Goal: Task Accomplishment & Management: Manage account settings

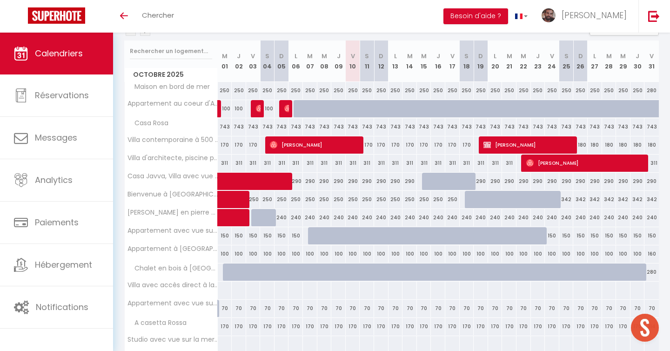
scroll to position [84, 0]
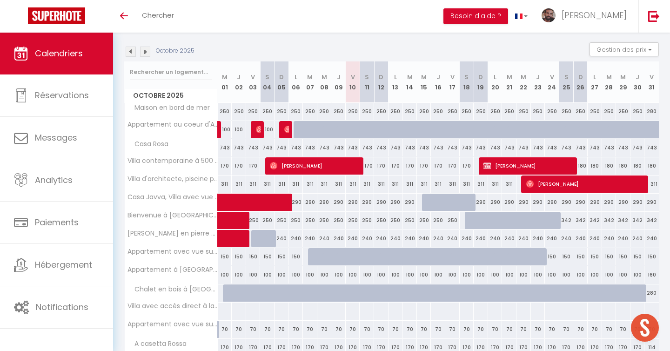
click at [133, 52] on img at bounding box center [131, 52] width 10 height 10
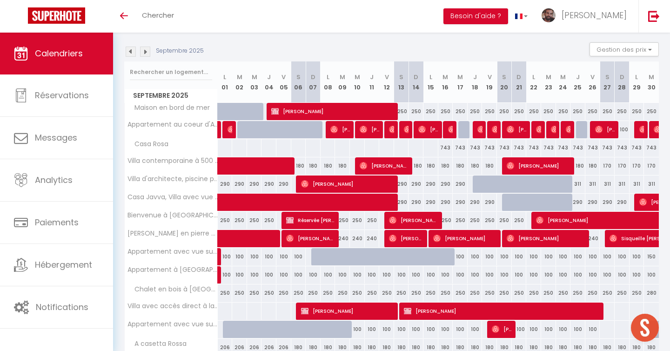
scroll to position [199, 0]
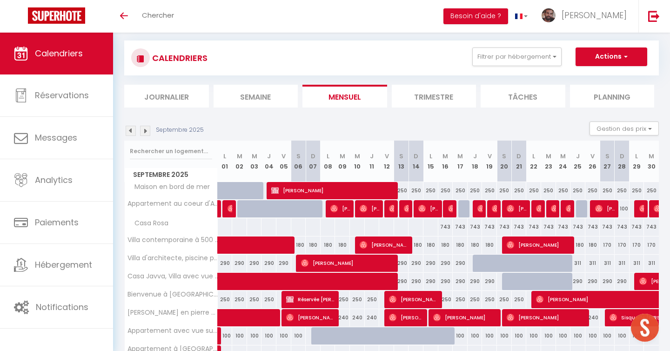
click at [131, 133] on img at bounding box center [131, 131] width 10 height 10
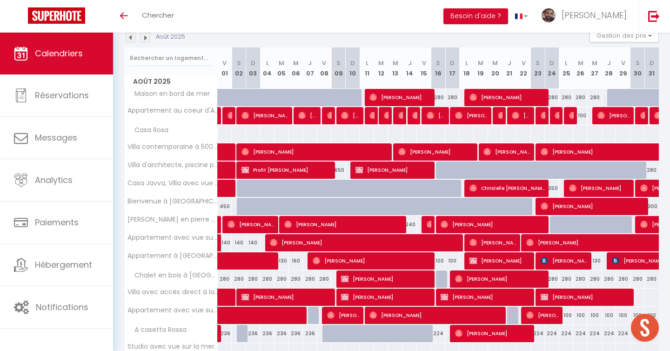
scroll to position [142, 0]
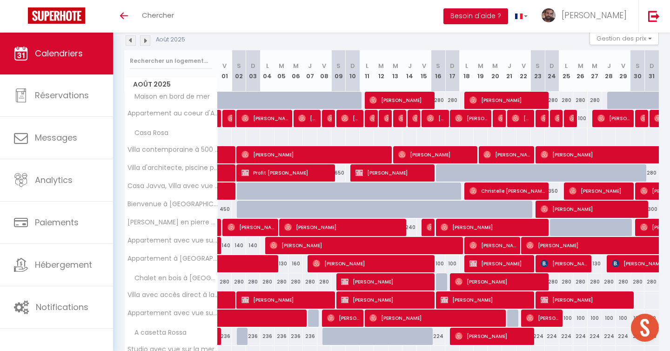
click at [131, 48] on div "Août 2025 Gestion des prix Nb Nuits minimum Règles Disponibilité" at bounding box center [391, 40] width 535 height 19
click at [129, 37] on img at bounding box center [131, 40] width 10 height 10
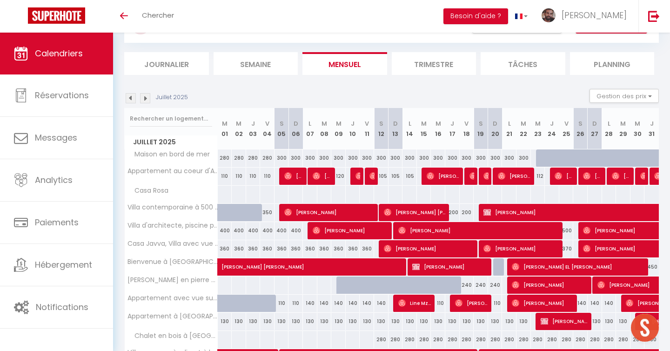
scroll to position [0, 0]
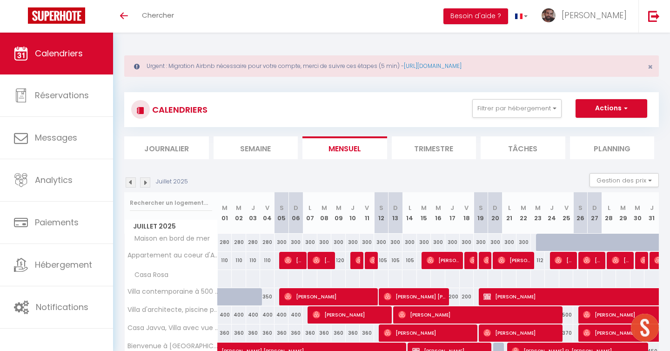
click at [500, 99] on div "CALENDRIERS Filtrer par hébergement SARL Les Mandiles Chambre Ecume à la Réside…" at bounding box center [391, 109] width 535 height 35
click at [498, 102] on button "Filtrer par hébergement" at bounding box center [517, 108] width 89 height 19
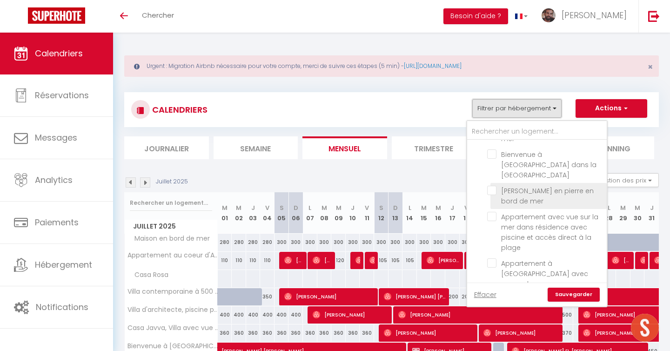
scroll to position [598, 0]
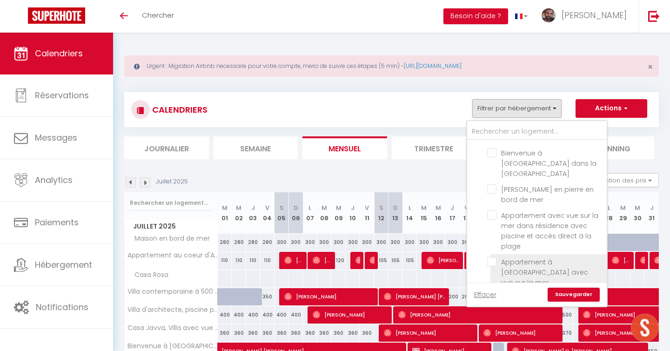
click at [490, 257] on input "Appartement à [GEOGRAPHIC_DATA] avec vue sur la mer" at bounding box center [546, 261] width 116 height 9
checkbox input "true"
checkbox input "false"
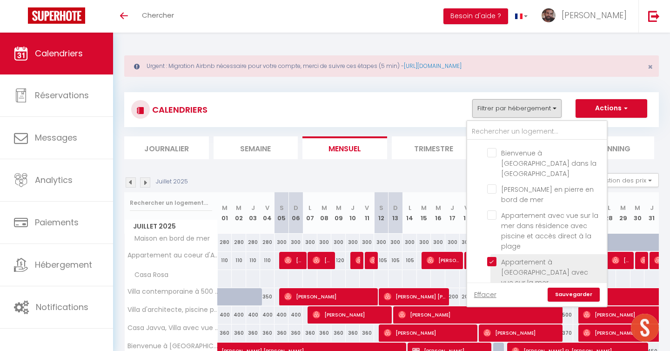
checkbox input "false"
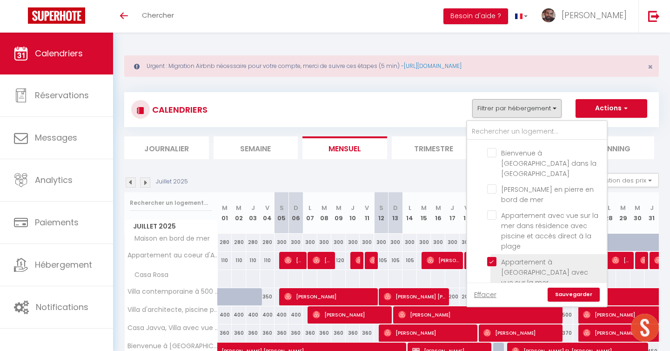
checkbox input "false"
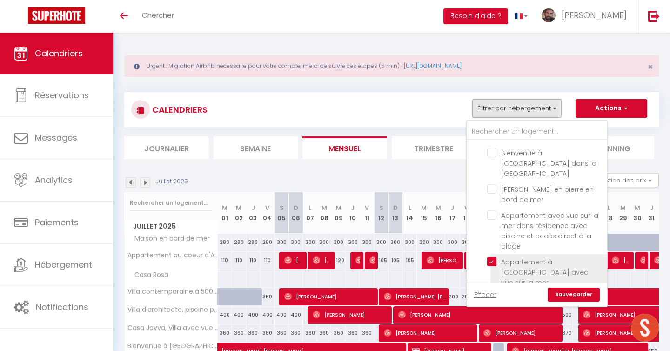
checkbox input "false"
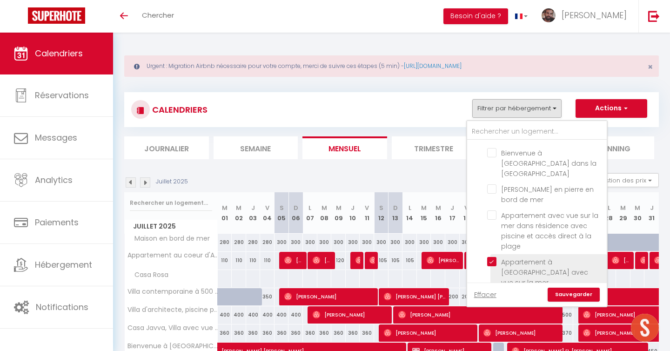
checkbox input "false"
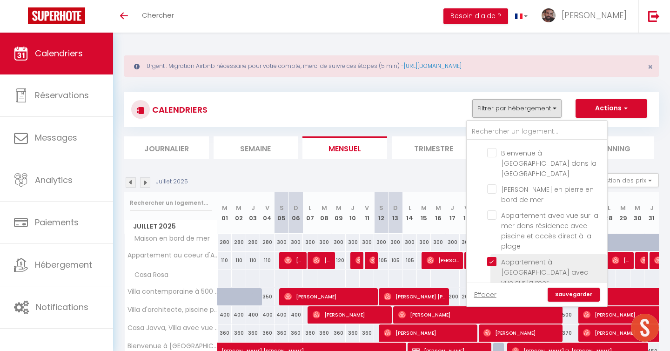
checkbox input "false"
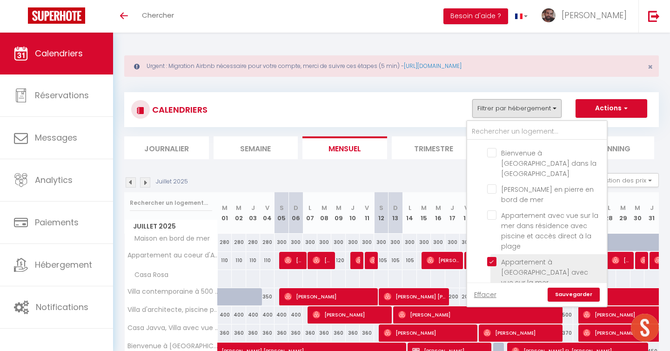
checkbox input "false"
click at [573, 294] on link "Sauvegarder" at bounding box center [574, 295] width 52 height 14
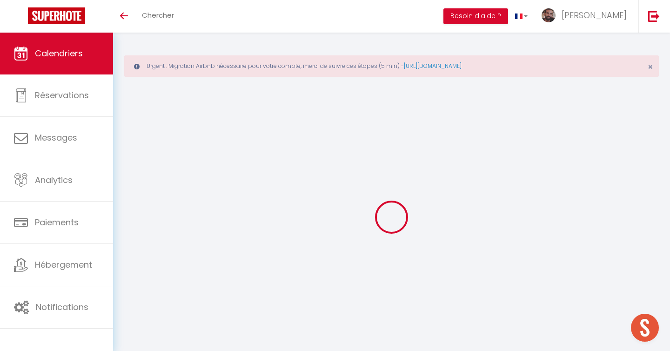
select select "0"
select select "24334"
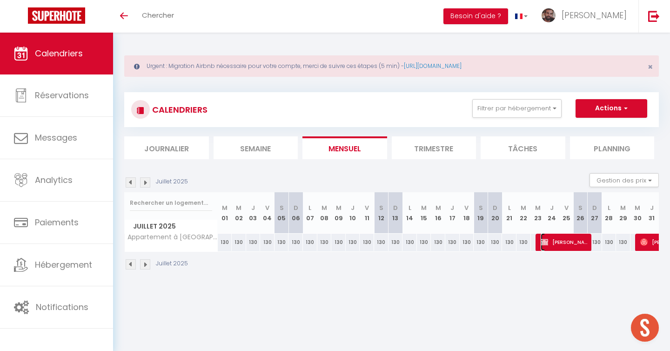
click at [557, 241] on span "[PERSON_NAME]" at bounding box center [565, 242] width 48 height 18
select select "KO"
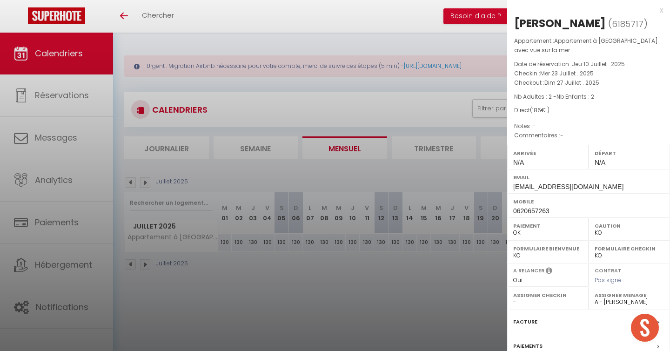
click at [454, 266] on div at bounding box center [335, 175] width 670 height 351
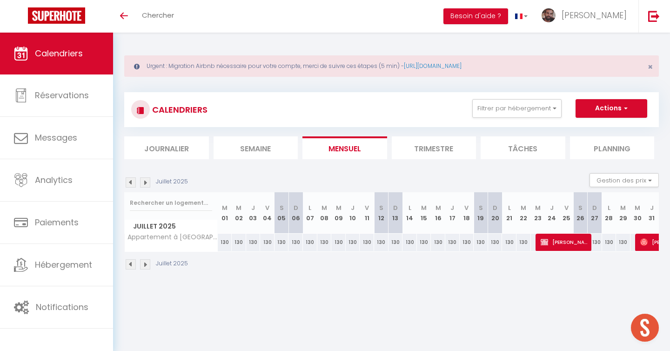
click at [130, 184] on img at bounding box center [131, 182] width 10 height 10
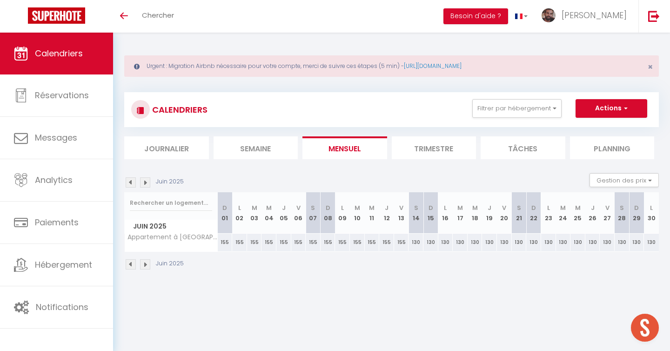
click at [130, 184] on img at bounding box center [131, 182] width 10 height 10
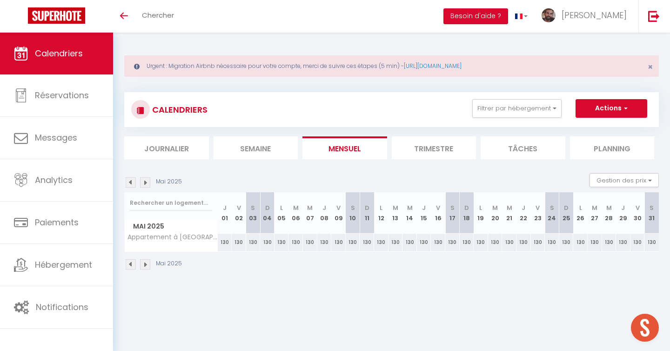
click at [149, 184] on img at bounding box center [145, 182] width 10 height 10
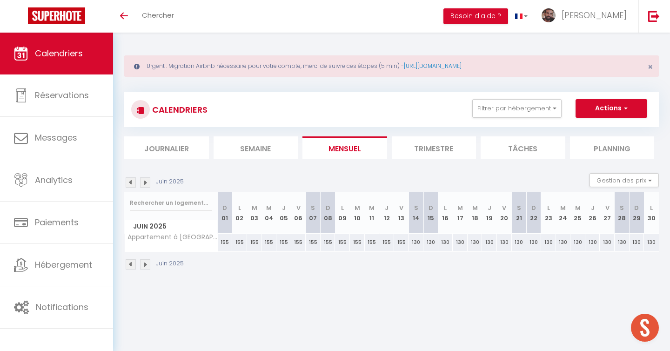
click at [149, 184] on img at bounding box center [145, 182] width 10 height 10
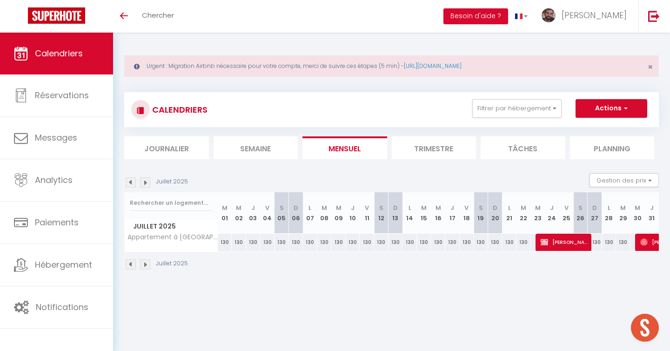
click at [149, 184] on img at bounding box center [145, 182] width 10 height 10
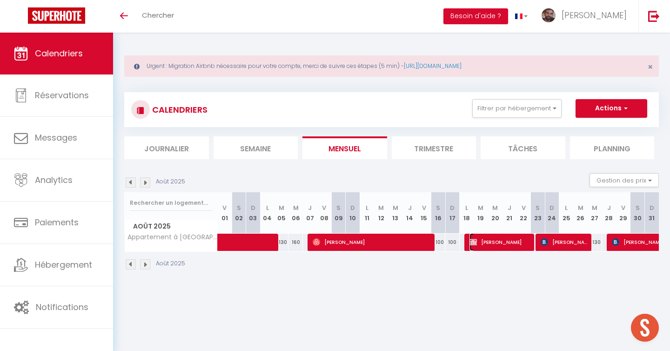
click at [503, 249] on span "[PERSON_NAME]" at bounding box center [501, 242] width 62 height 18
select select "OK"
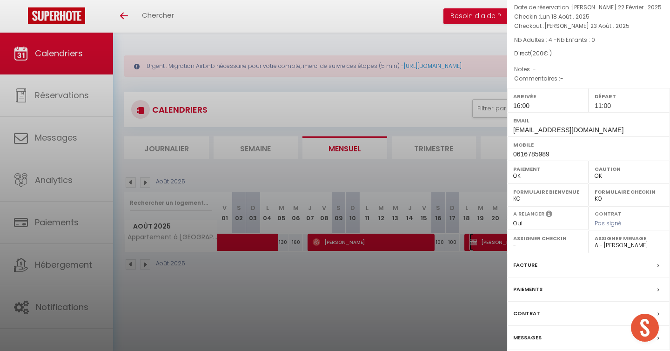
scroll to position [0, 0]
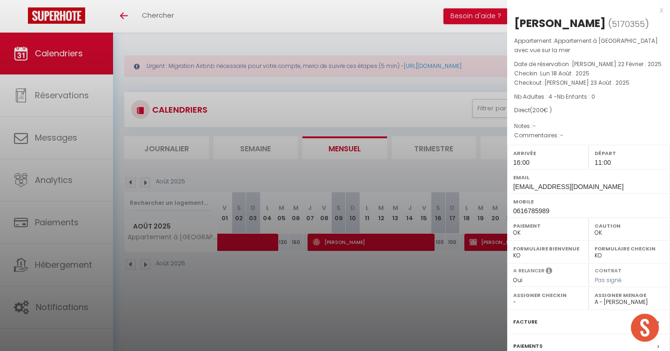
click at [397, 298] on div at bounding box center [335, 175] width 670 height 351
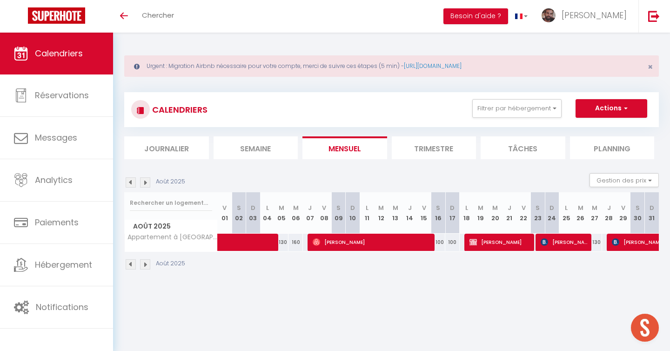
click at [146, 182] on img at bounding box center [145, 182] width 10 height 10
